Goal: Register for event/course

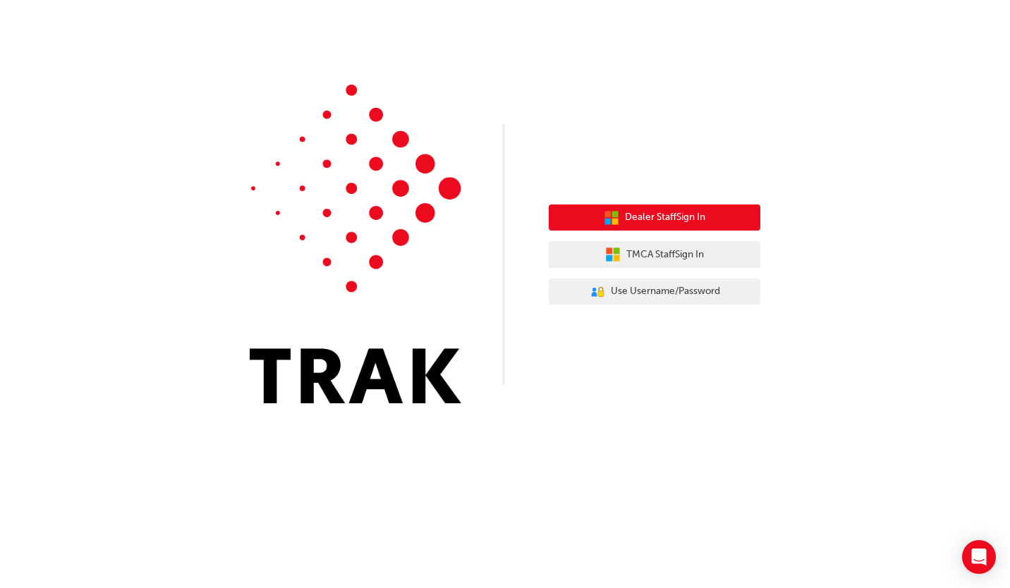
click at [646, 217] on span "Dealer Staff Sign In" at bounding box center [665, 218] width 80 height 16
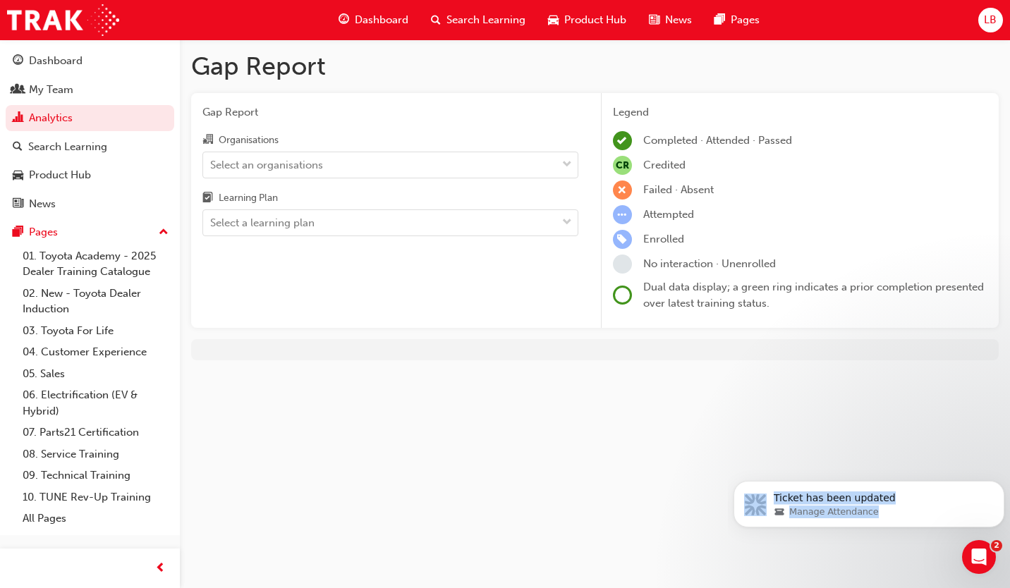
click html "Ticket has been updated Manage Attendance"
click at [488, 19] on span "Search Learning" at bounding box center [486, 20] width 79 height 16
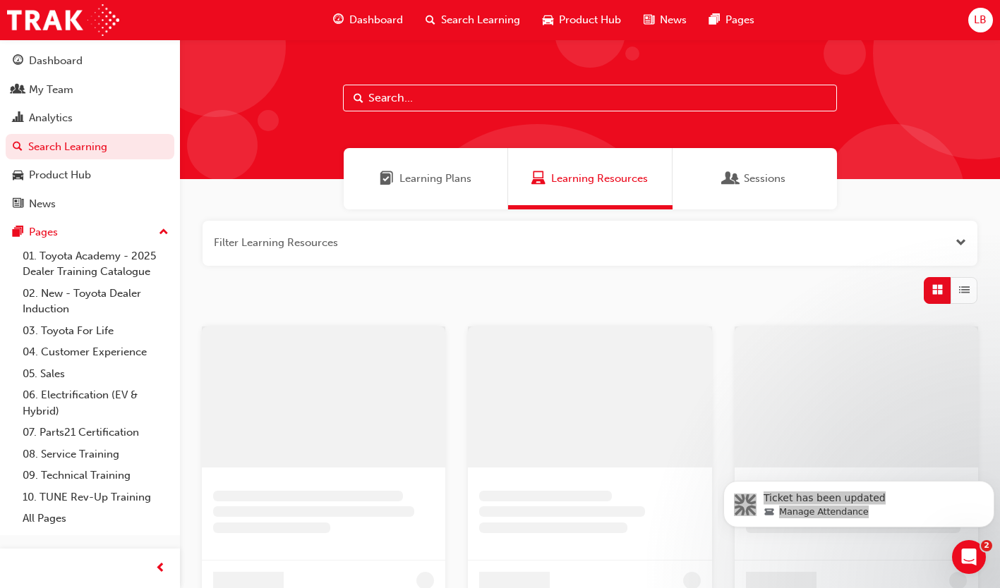
click at [408, 95] on input "text" at bounding box center [590, 98] width 494 height 27
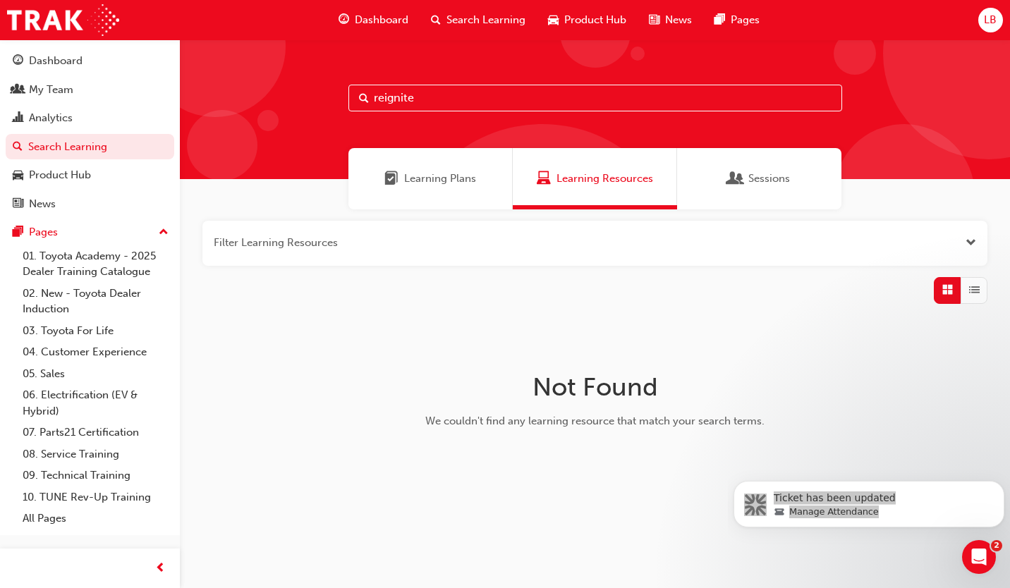
type input "reignite"
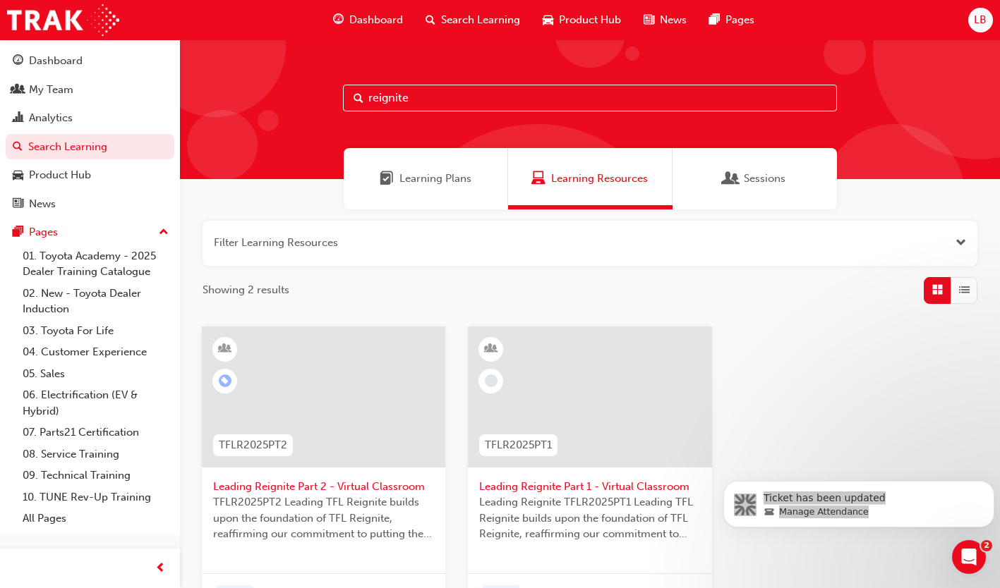
click at [346, 482] on span "Leading Reignite Part 2 - Virtual Classroom" at bounding box center [323, 487] width 221 height 16
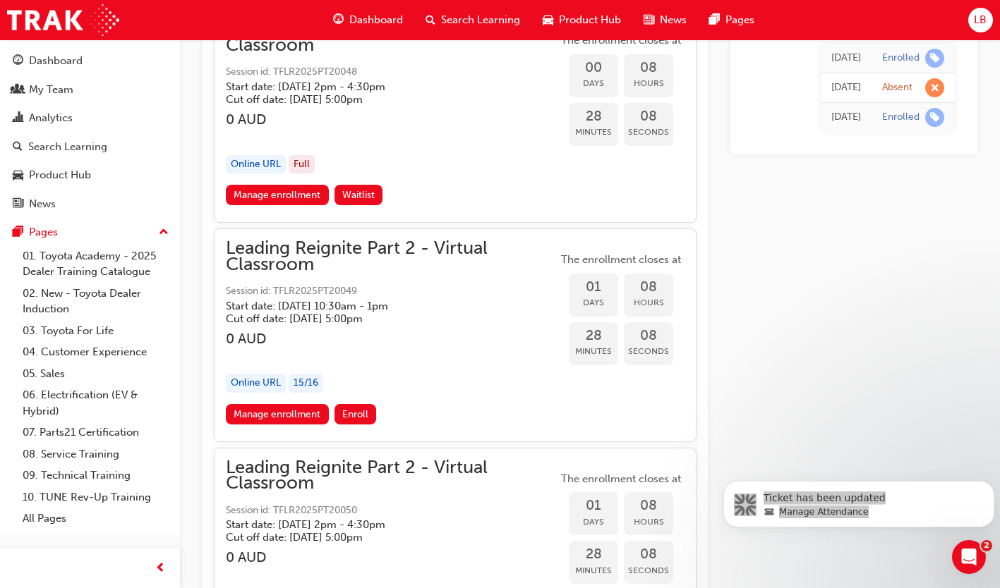
scroll to position [1753, 0]
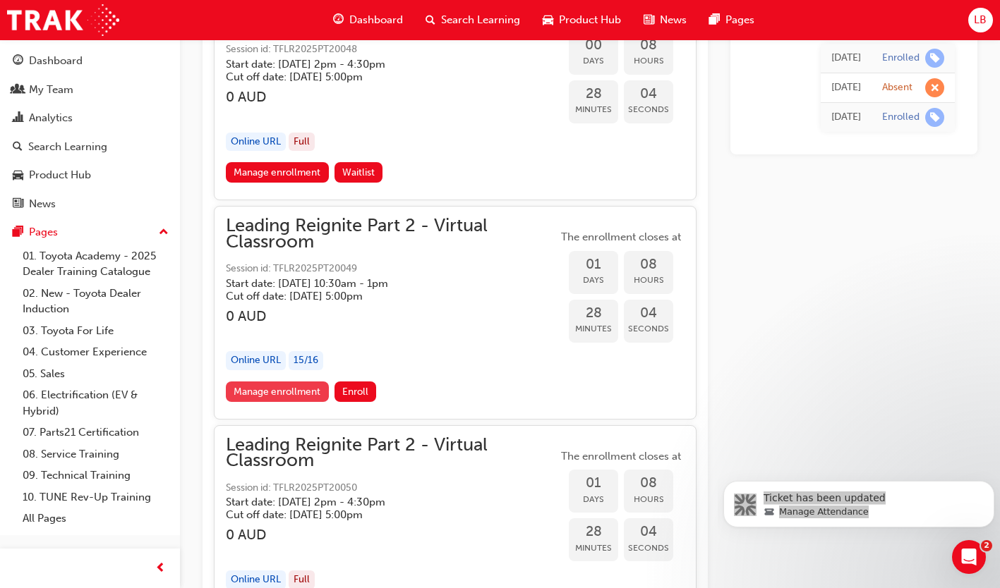
click at [291, 385] on link "Manage enrollment" at bounding box center [277, 392] width 103 height 20
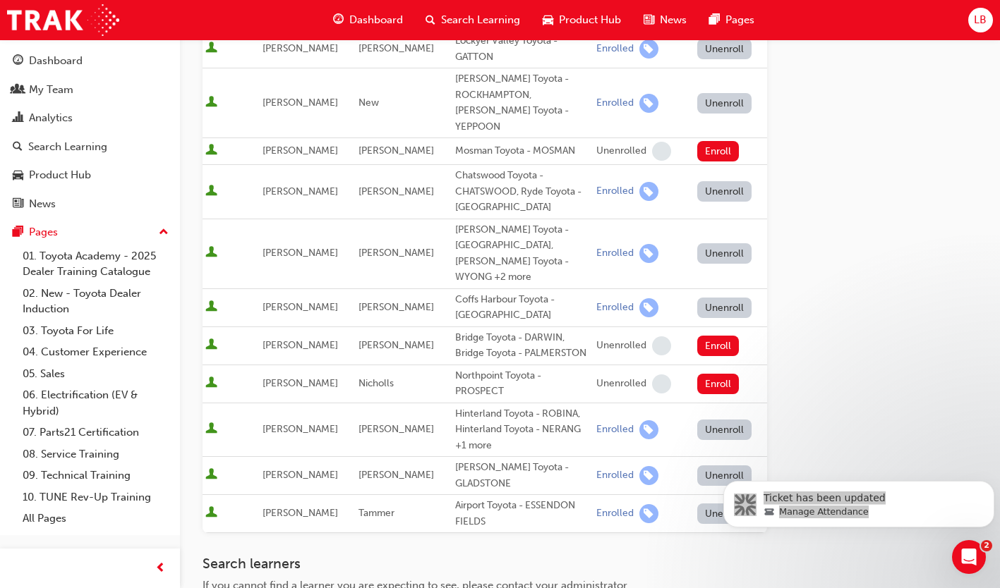
scroll to position [776, 0]
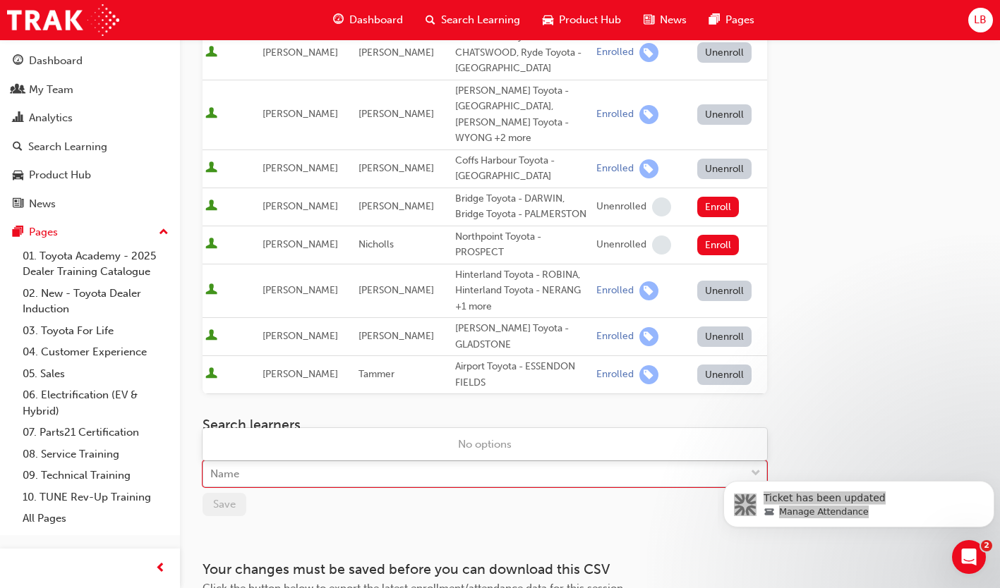
click at [326, 462] on div "Name" at bounding box center [474, 474] width 542 height 25
type input "neeth"
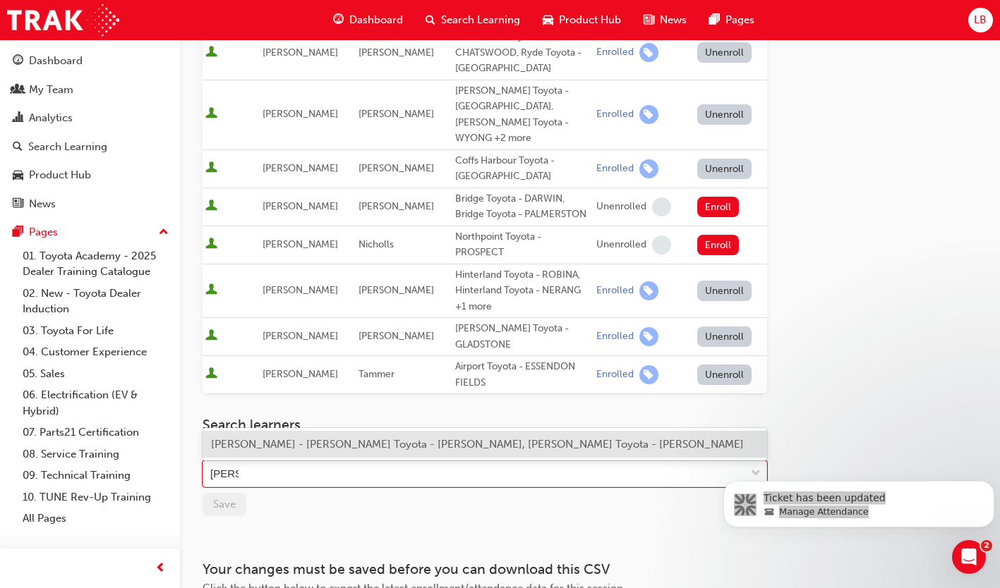
click at [342, 447] on span "Richael Neethling - Mike Carney Toyota - GARBUTT, Ingham Toyota - INGHAM" at bounding box center [477, 444] width 533 height 13
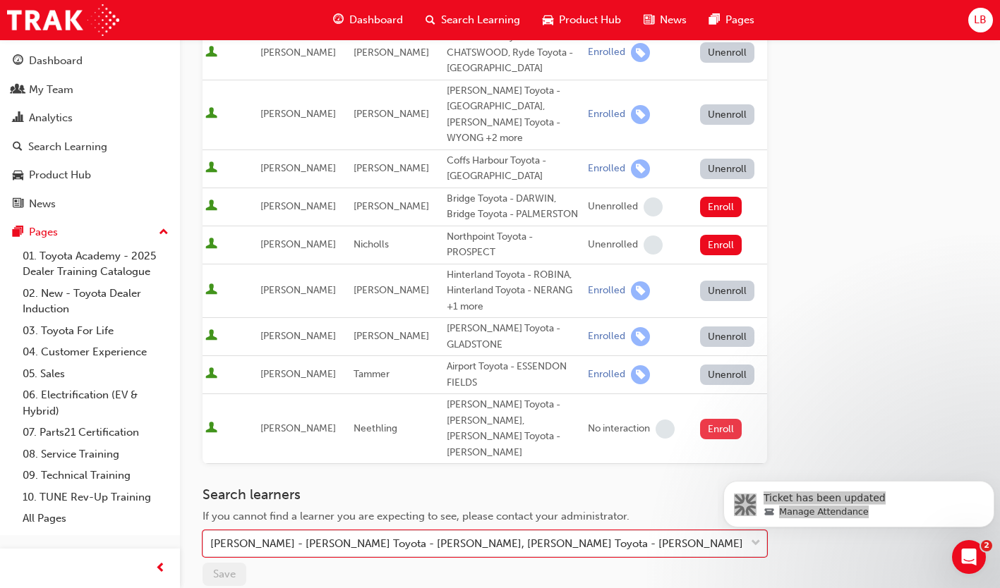
click at [704, 419] on button "Enroll" at bounding box center [721, 429] width 42 height 20
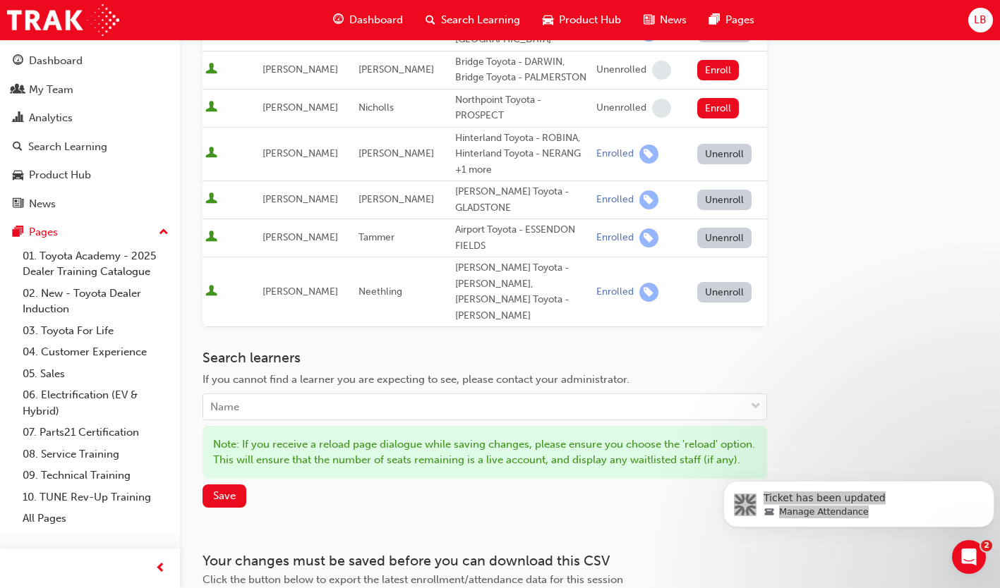
scroll to position [957, 0]
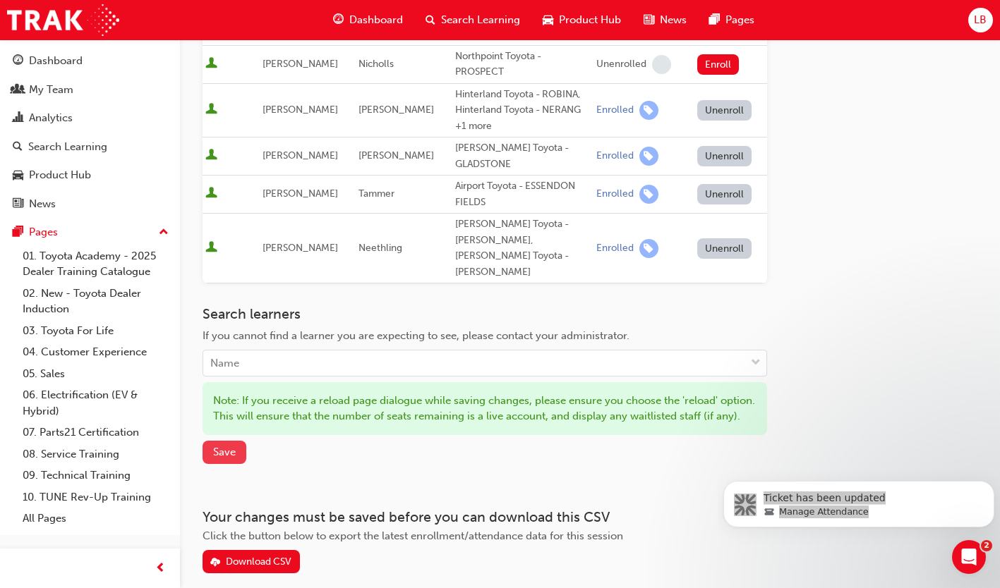
click at [224, 441] on button "Save" at bounding box center [225, 452] width 44 height 23
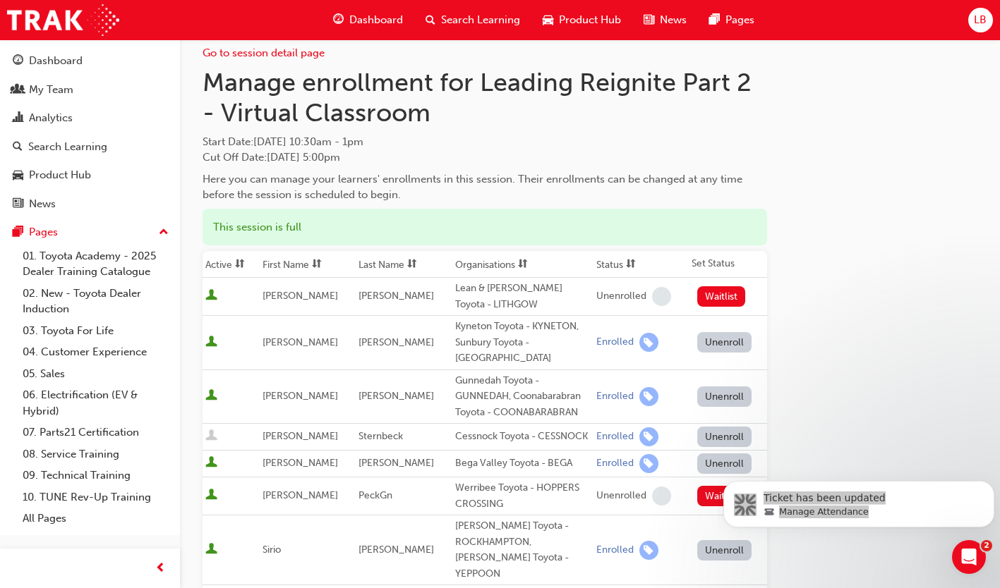
scroll to position [0, 0]
